Goal: Information Seeking & Learning: Understand process/instructions

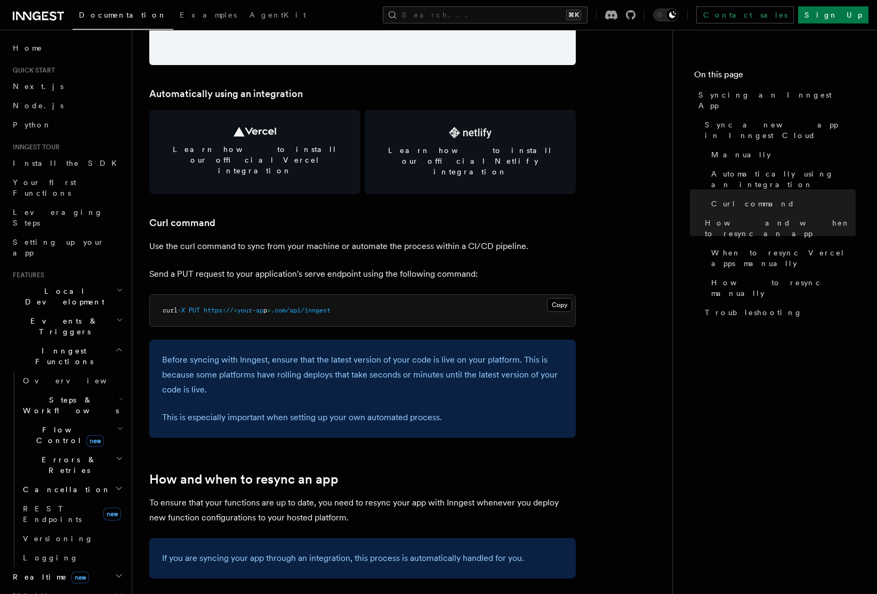
scroll to position [1434, 0]
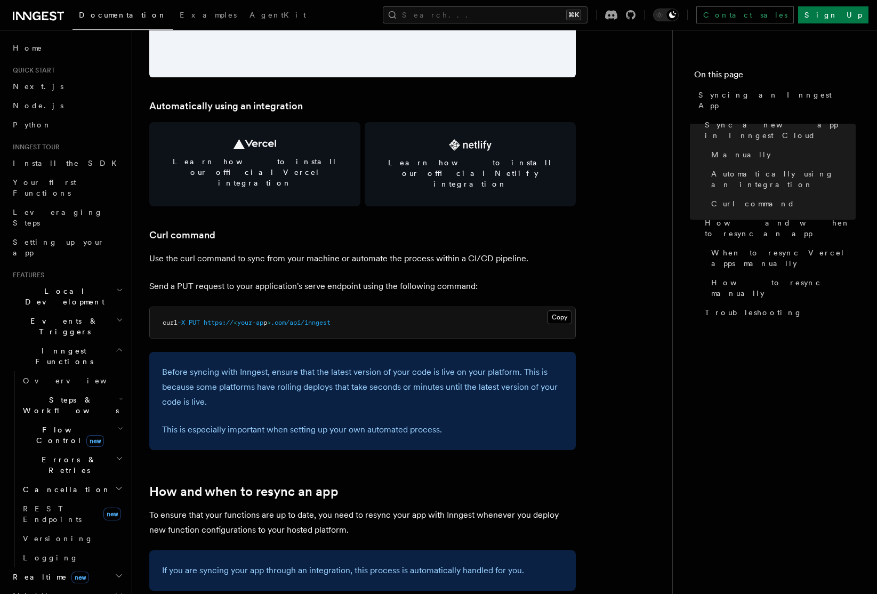
click at [362, 251] on p "Use the curl command to sync from your machine or automate the process within a…" at bounding box center [362, 258] width 427 height 15
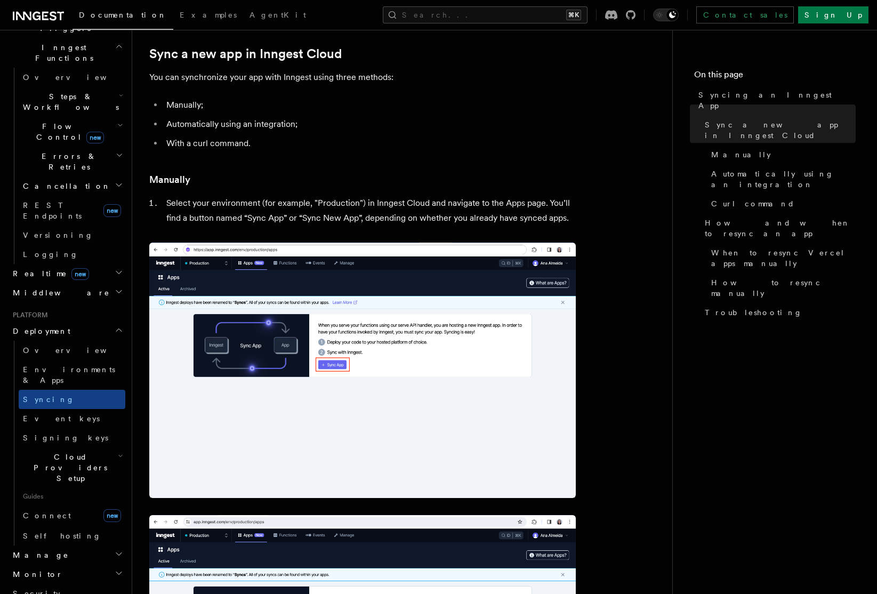
scroll to position [305, 0]
click at [50, 544] on h2 "Manage" at bounding box center [67, 553] width 117 height 19
click at [49, 568] on span "Environments" at bounding box center [69, 572] width 92 height 9
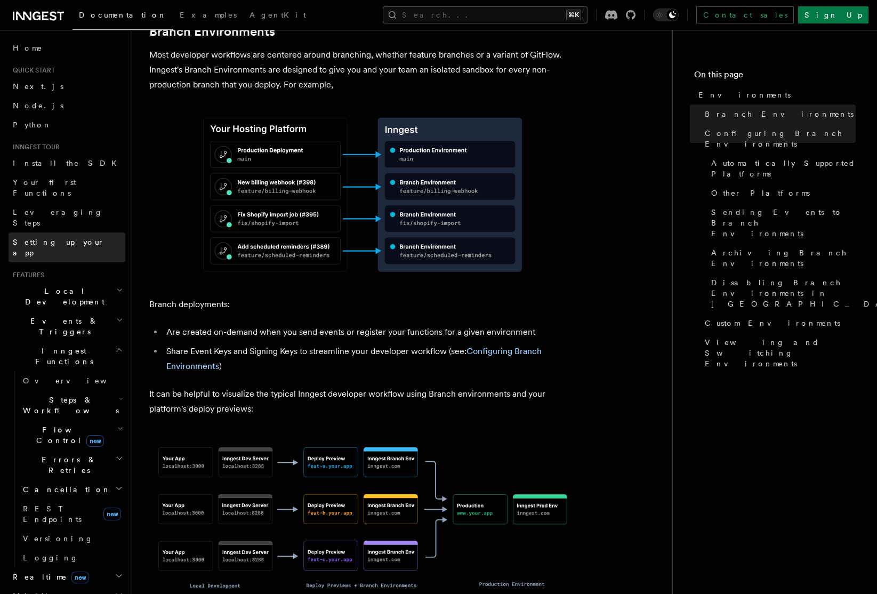
click at [40, 238] on span "Setting up your app" at bounding box center [59, 247] width 92 height 19
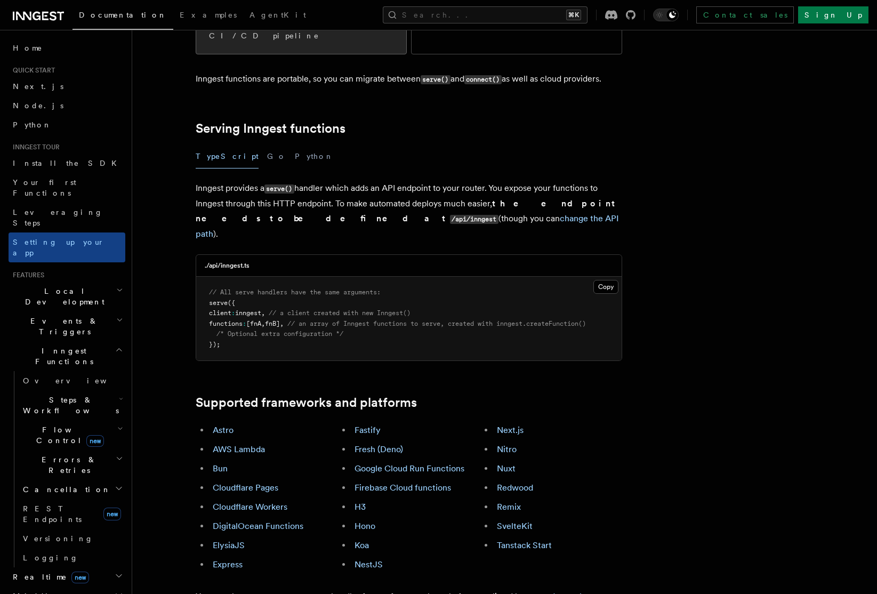
scroll to position [311, 0]
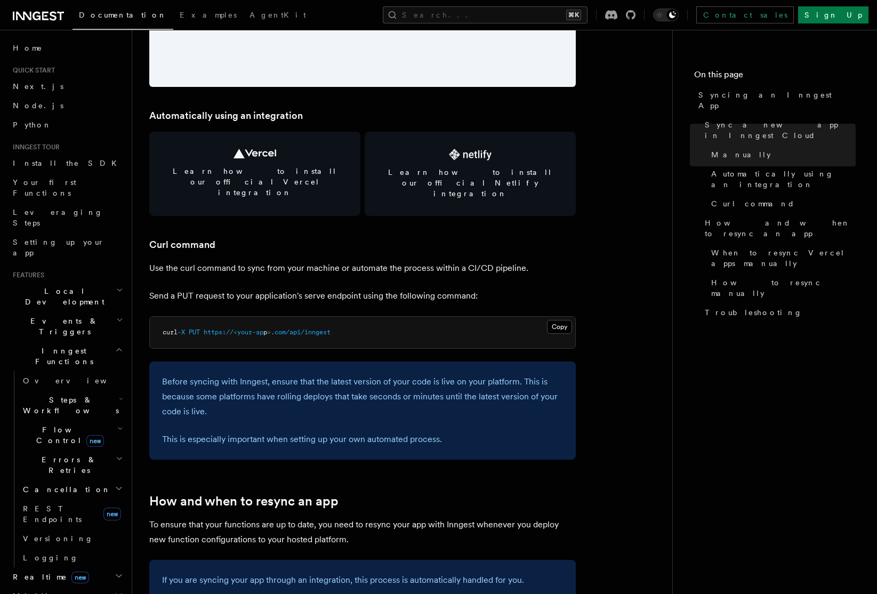
scroll to position [1434, 0]
